Goal: Transaction & Acquisition: Purchase product/service

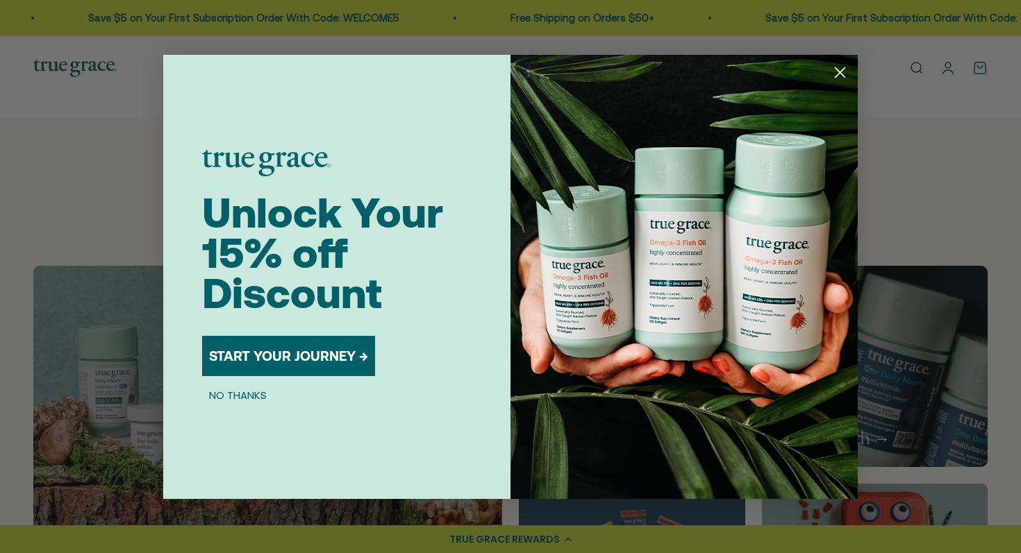
scroll to position [596, 0]
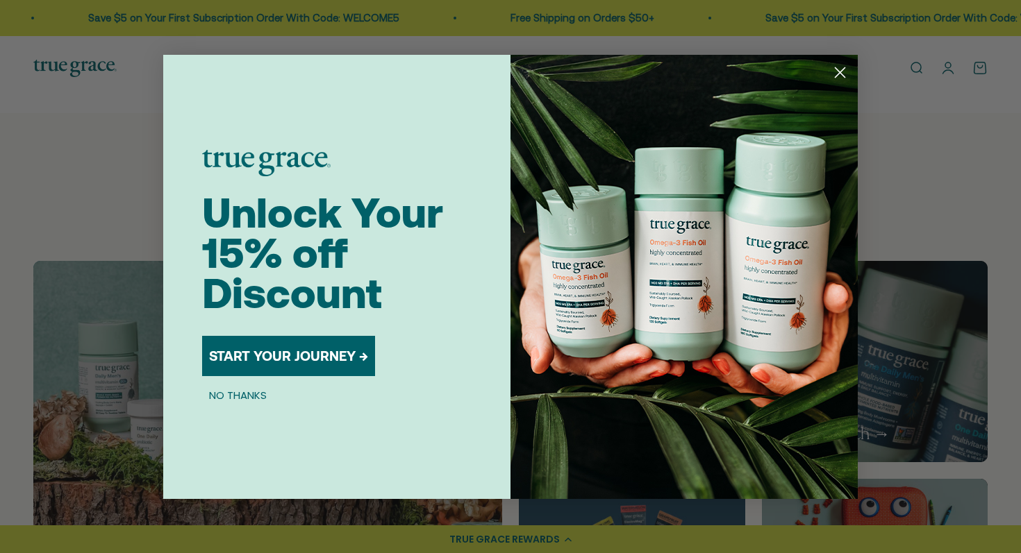
click at [839, 67] on circle "Close dialog" at bounding box center [839, 71] width 23 height 23
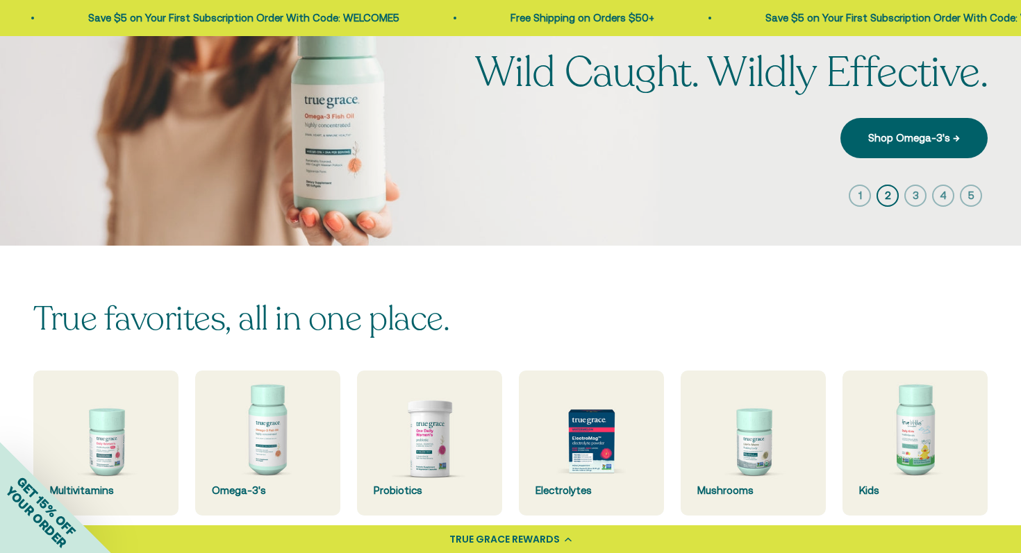
scroll to position [91, 0]
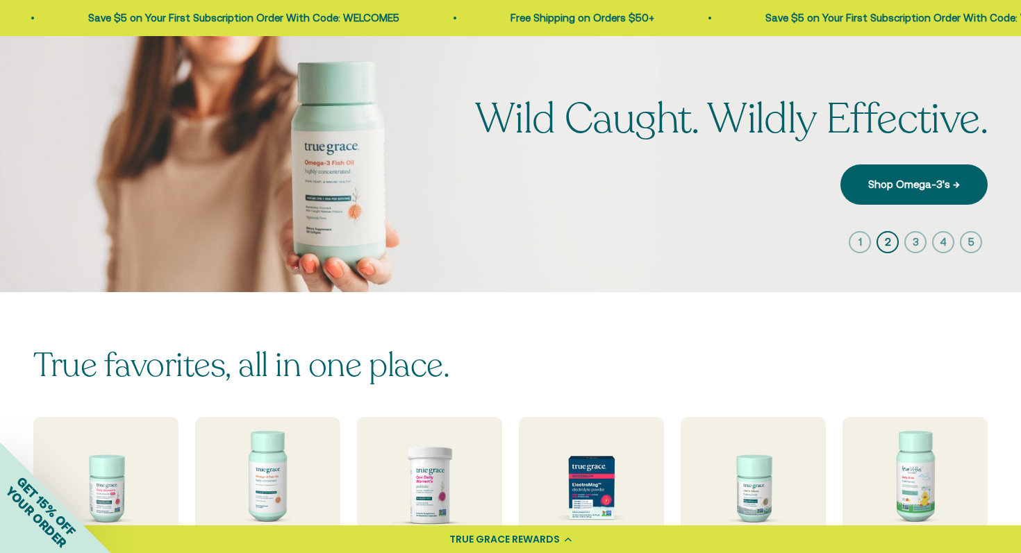
click at [105, 466] on div "GET 15% OFF YOUR ORDER" at bounding box center [55, 497] width 111 height 111
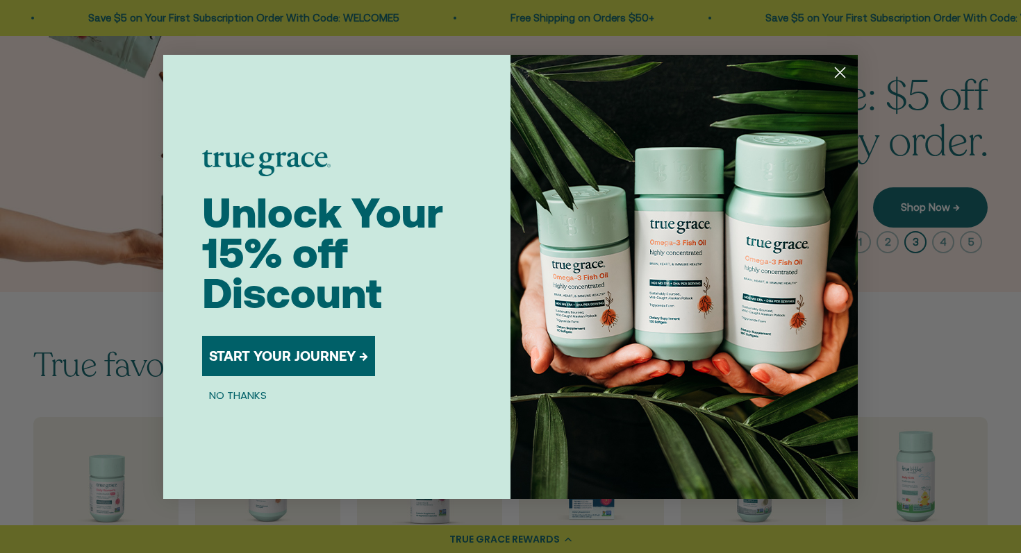
click at [838, 65] on circle "Close dialog" at bounding box center [839, 71] width 23 height 23
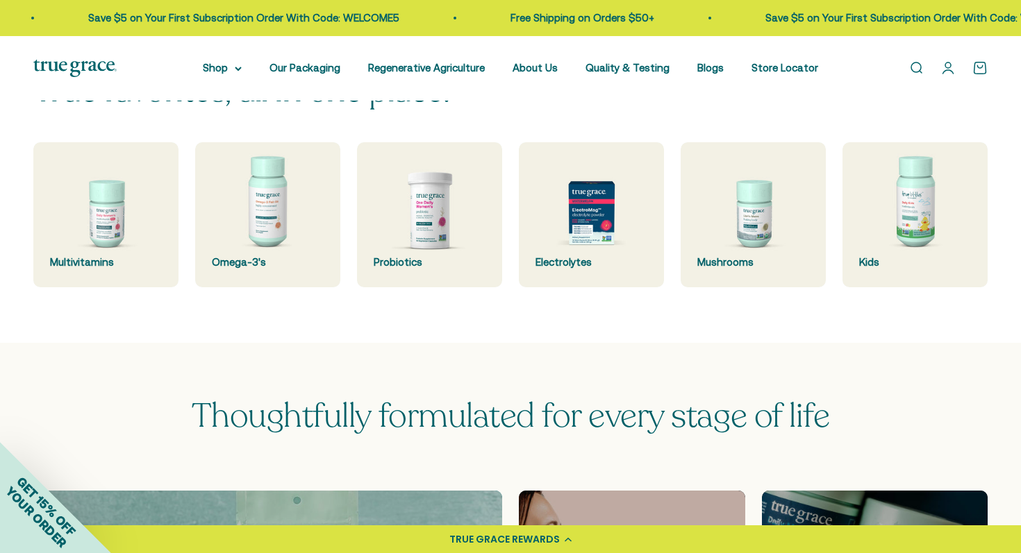
scroll to position [399, 0]
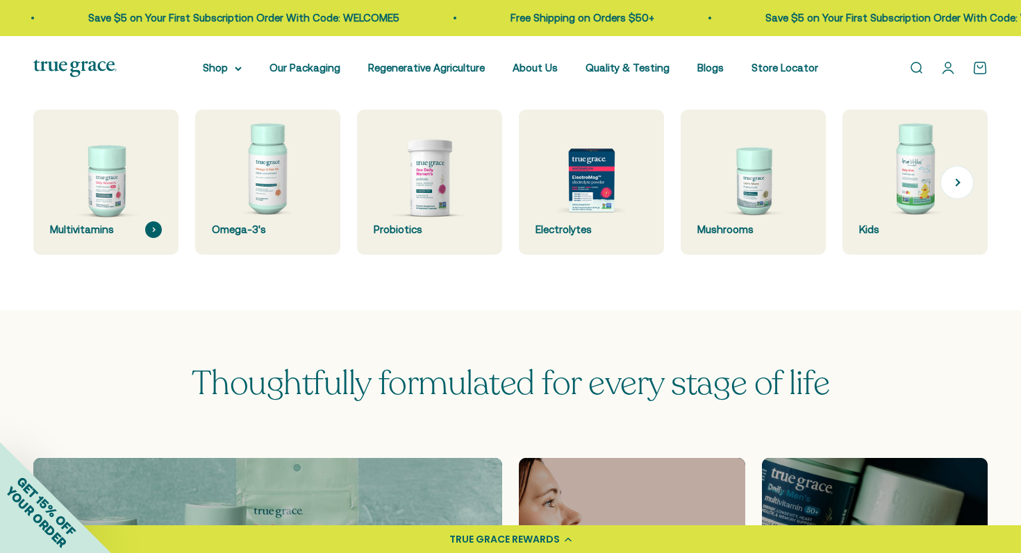
click at [137, 209] on img at bounding box center [106, 183] width 154 height 154
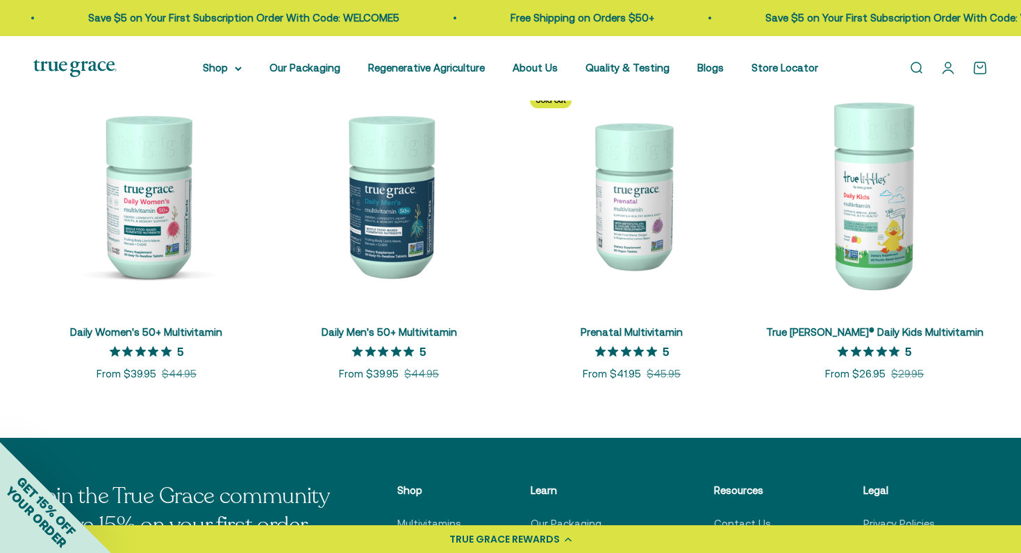
scroll to position [638, 0]
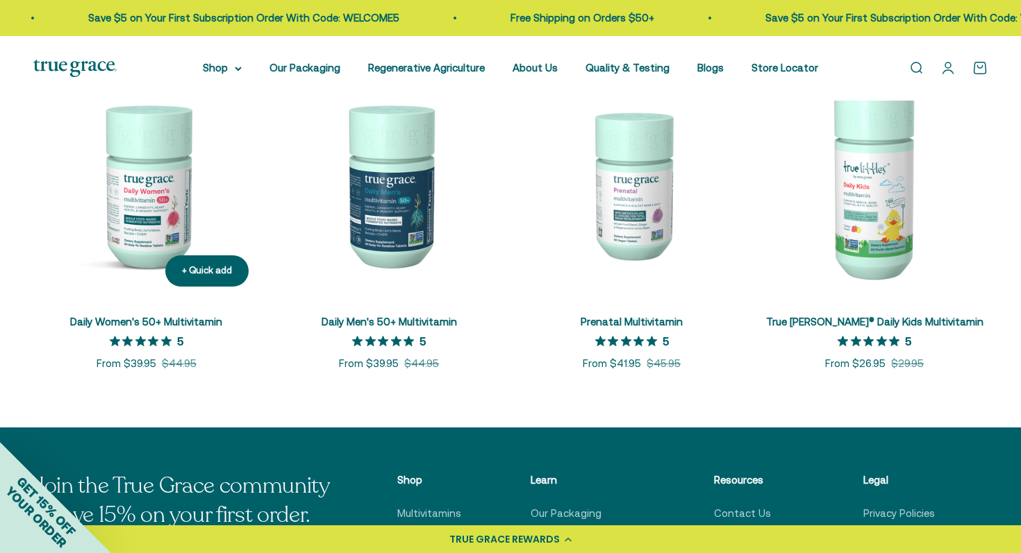
click at [160, 206] on img at bounding box center [146, 185] width 226 height 226
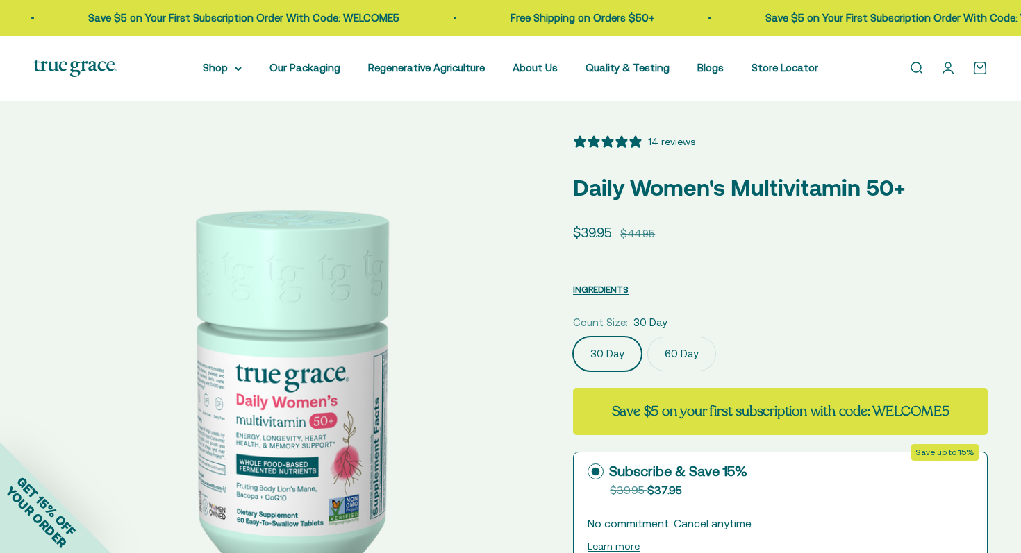
select select "3"
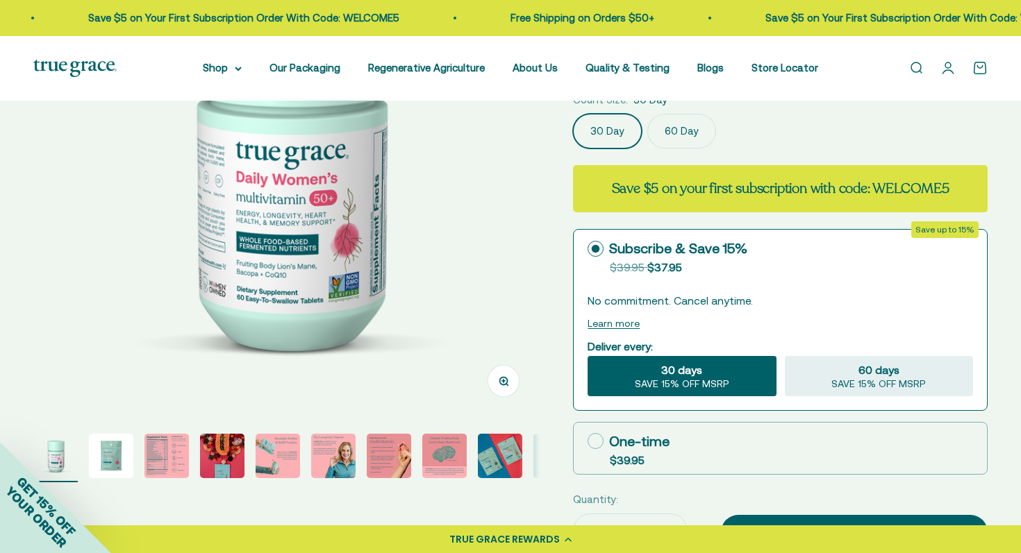
scroll to position [257, 0]
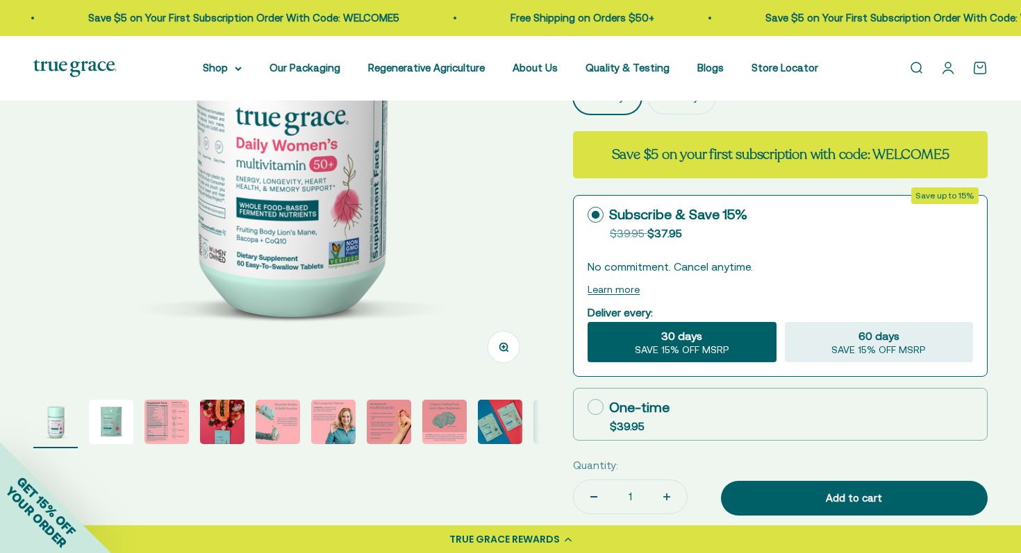
click at [169, 417] on img "Go to item 3" at bounding box center [166, 422] width 44 height 44
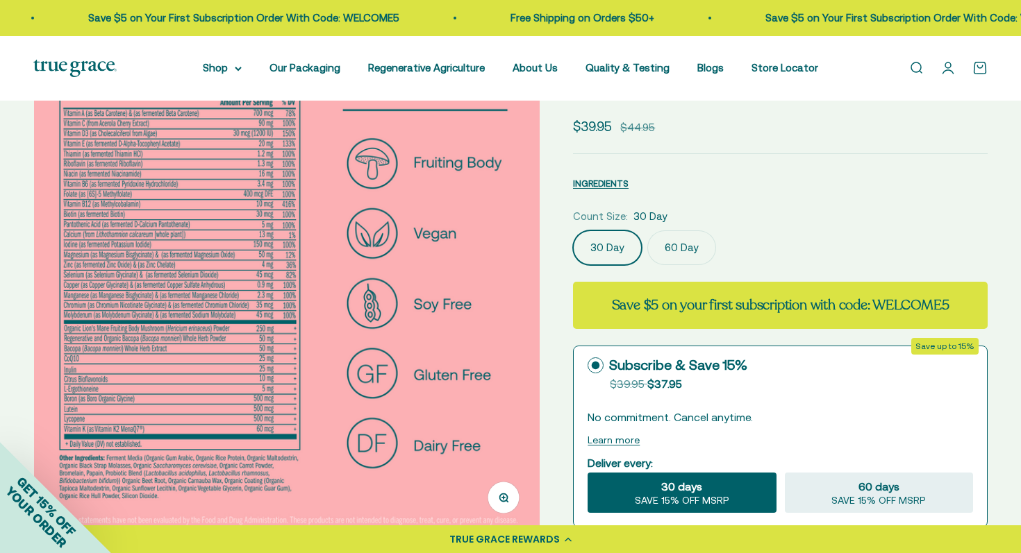
scroll to position [0, 0]
